Goal: Check status: Check status

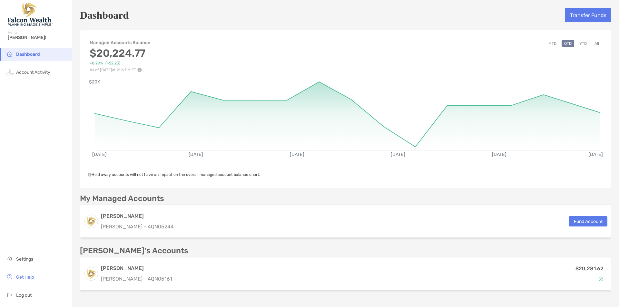
click at [53, 161] on div "Dashboard Account Activity Settings Get Help Log out" at bounding box center [36, 177] width 72 height 259
click at [46, 184] on div "Dashboard Account Activity Settings Get Help Log out" at bounding box center [36, 177] width 72 height 259
click at [47, 124] on div "Dashboard Account Activity Settings Get Help Log out" at bounding box center [36, 177] width 72 height 259
click at [129, 15] on h5 "Dashboard" at bounding box center [104, 15] width 49 height 15
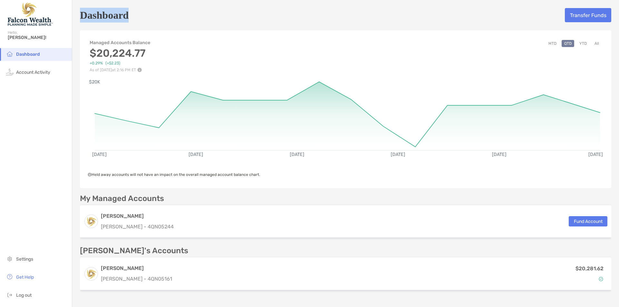
click at [188, 16] on div "Dashboard Transfer Funds" at bounding box center [346, 15] width 532 height 15
click at [39, 148] on div "Dashboard Account Activity Settings Get Help Log out" at bounding box center [36, 177] width 72 height 259
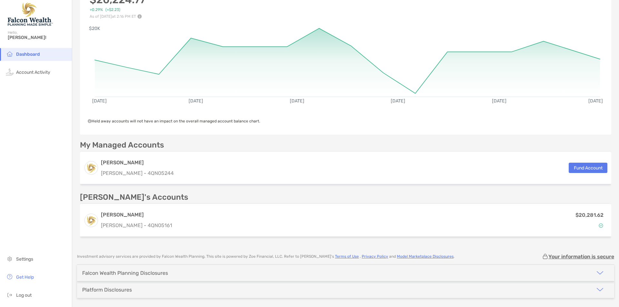
scroll to position [75, 0]
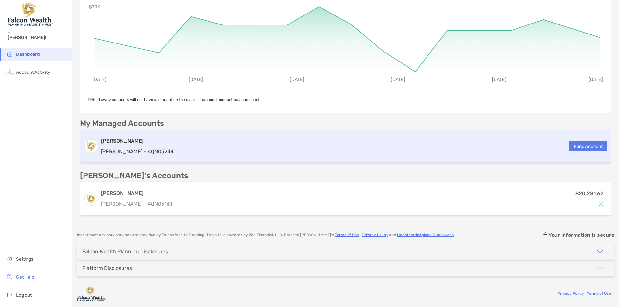
click at [434, 158] on div "Roth IRA Roth IRA - 4QN05244 Fund Account" at bounding box center [346, 146] width 532 height 33
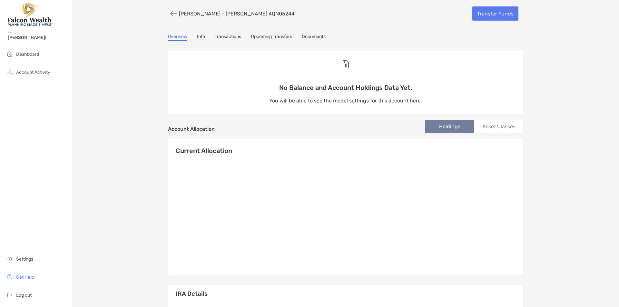
click at [266, 34] on link "Upcoming Transfers" at bounding box center [271, 37] width 41 height 7
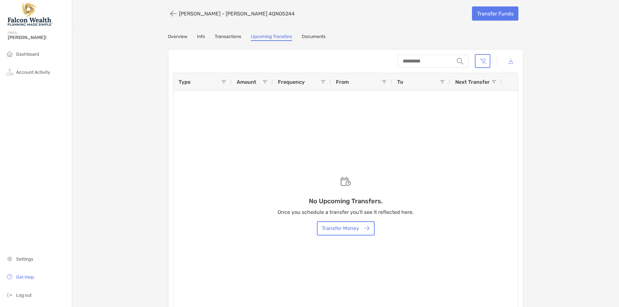
click at [231, 34] on link "Transactions" at bounding box center [228, 37] width 26 height 7
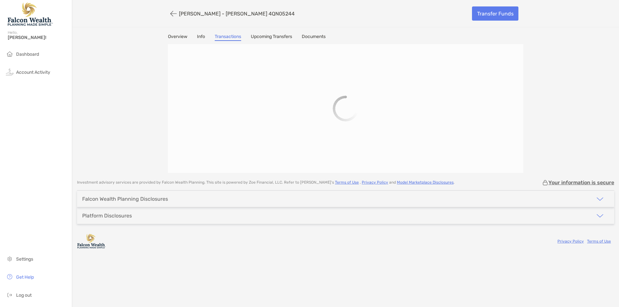
click at [180, 35] on link "Overview" at bounding box center [177, 37] width 19 height 7
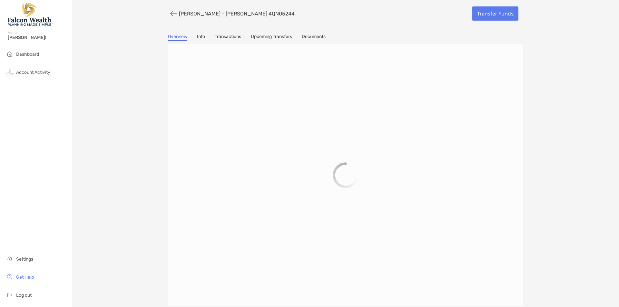
click at [126, 58] on div "Roth IRA - Roth IRA 4QN05244 Transfer Funds Overview Info Transactions Upcoming…" at bounding box center [345, 153] width 547 height 307
click at [143, 69] on div "Roth IRA - Roth IRA 4QN05244 Transfer Funds Overview Info Transactions Upcoming…" at bounding box center [345, 153] width 547 height 307
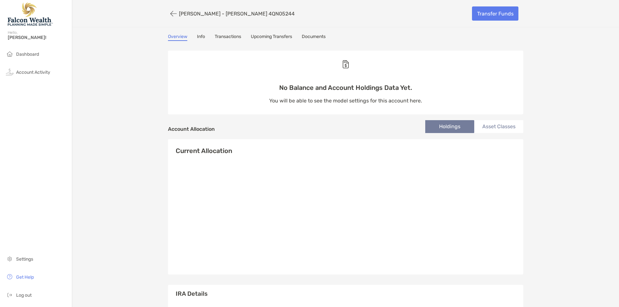
click at [200, 37] on link "Info" at bounding box center [201, 37] width 8 height 7
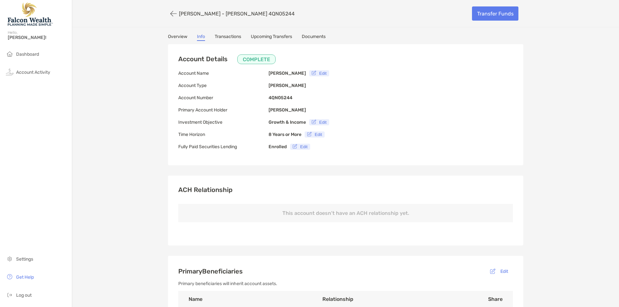
click at [173, 40] on link "Overview" at bounding box center [177, 37] width 19 height 7
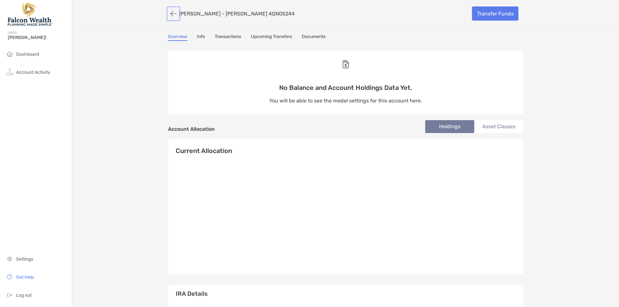
click at [169, 15] on button "button" at bounding box center [173, 14] width 11 height 12
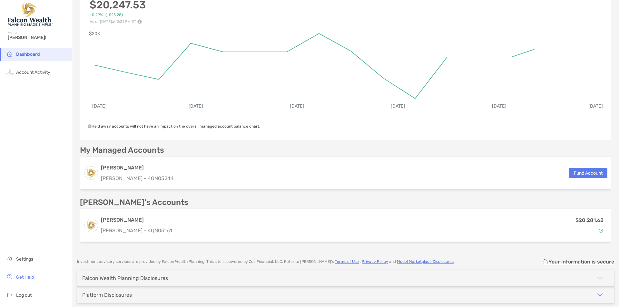
scroll to position [75, 0]
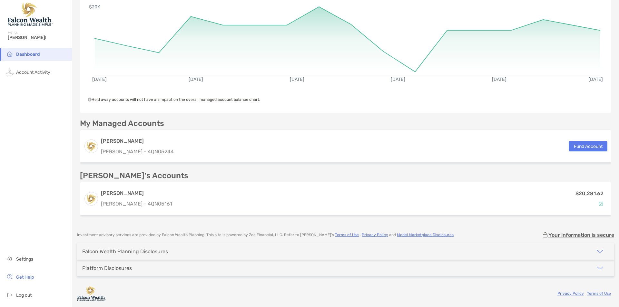
click at [130, 172] on p "[PERSON_NAME]'s Accounts" at bounding box center [134, 176] width 108 height 8
click at [170, 170] on div "My Managed Accounts Roth IRA Roth IRA - 4QN05244 Fund Account Jobita's Accounts…" at bounding box center [346, 169] width 532 height 98
click at [134, 177] on p "[PERSON_NAME]'s Accounts" at bounding box center [134, 176] width 108 height 8
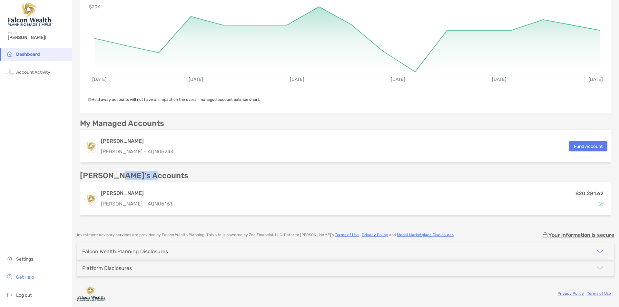
click at [134, 177] on p "[PERSON_NAME]'s Accounts" at bounding box center [134, 176] width 108 height 8
click at [177, 178] on div "[PERSON_NAME]'s Accounts" at bounding box center [346, 176] width 532 height 8
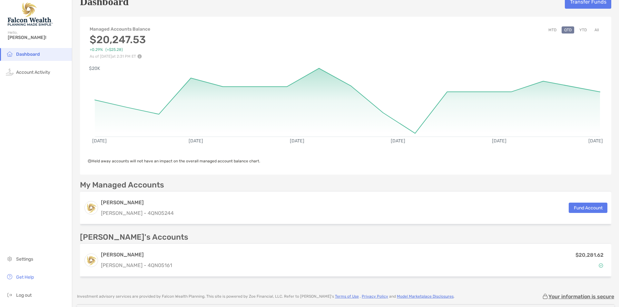
scroll to position [0, 0]
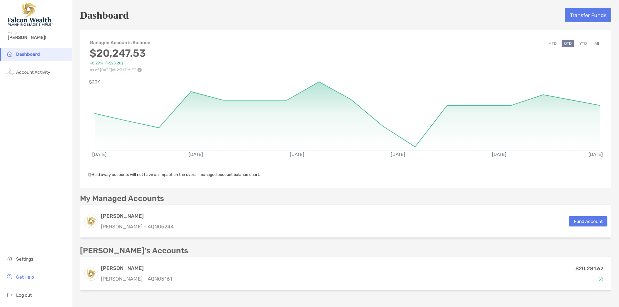
click at [32, 120] on div "Dashboard Account Activity Settings Get Help Log out" at bounding box center [36, 177] width 72 height 259
click at [37, 75] on span "Account Activity" at bounding box center [33, 72] width 34 height 5
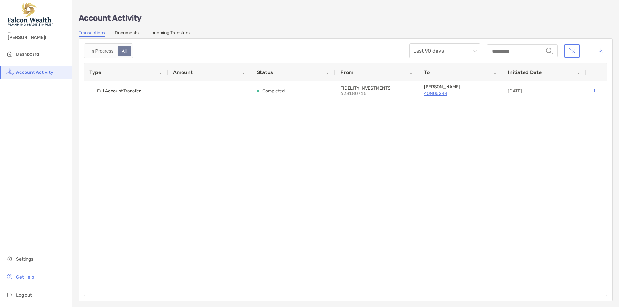
click at [235, 164] on div "Full Account Transfer - Completed FIDELITY INVESTMENTS 628180715 Roth IRA 4QN05…" at bounding box center [345, 188] width 523 height 215
click at [25, 56] on span "Dashboard" at bounding box center [27, 54] width 23 height 5
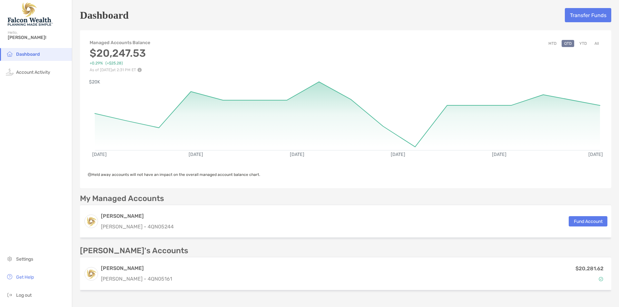
click at [112, 176] on span "Held away accounts will not have an impact on the overall managed account balan…" at bounding box center [174, 175] width 173 height 5
click at [109, 178] on div "Managed Accounts Balance $20,247.53 +0.29% (+$25.28) As of Sep 30, '25 at 2:31 …" at bounding box center [346, 109] width 532 height 158
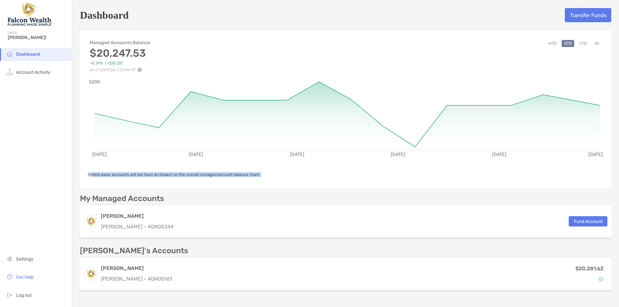
click at [105, 177] on div "Managed Accounts Balance $20,247.53 +0.29% (+$25.28) As of Sep 30, '25 at 2:31 …" at bounding box center [346, 109] width 532 height 158
drag, startPoint x: 92, startPoint y: 175, endPoint x: 265, endPoint y: 175, distance: 172.9
click at [265, 175] on div "Held away accounts will not have an impact on the overall managed account balan…" at bounding box center [346, 174] width 516 height 5
click at [251, 176] on span "Held away accounts will not have an impact on the overall managed account balan…" at bounding box center [174, 175] width 173 height 5
drag, startPoint x: 258, startPoint y: 176, endPoint x: 93, endPoint y: 173, distance: 164.9
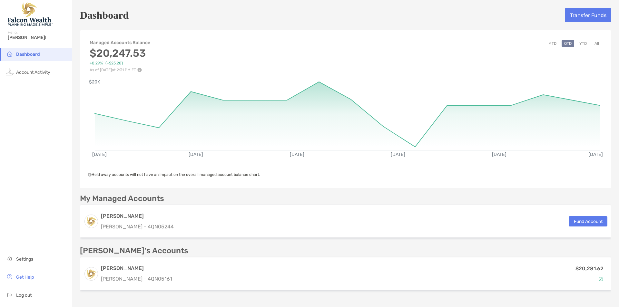
click at [93, 173] on div "Held away accounts will not have an impact on the overall managed account balan…" at bounding box center [346, 174] width 516 height 5
click at [41, 151] on div "Dashboard Account Activity Settings Get Help Log out" at bounding box center [36, 177] width 72 height 259
